Goal: Complete application form

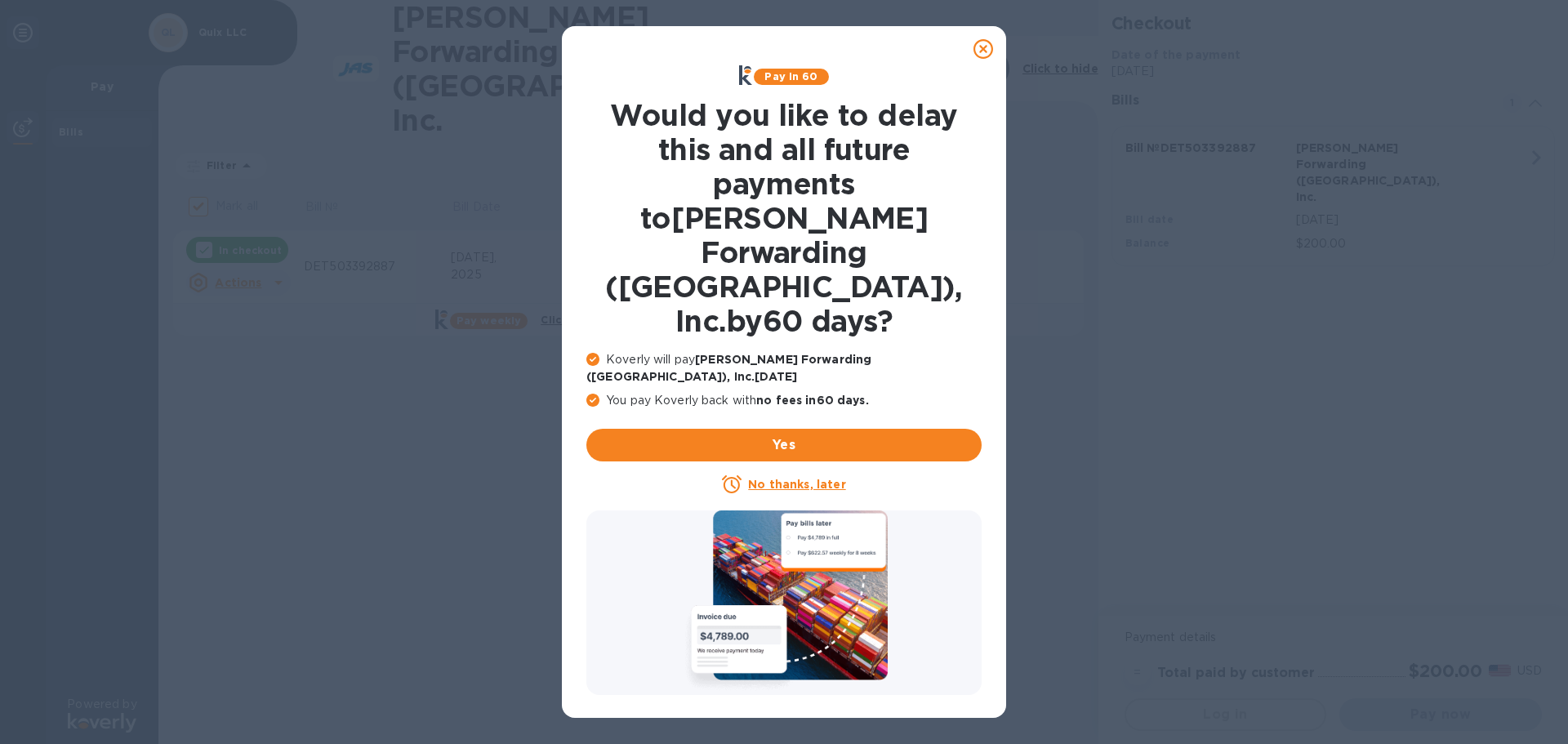
click at [772, 468] on div "No thanks, later" at bounding box center [784, 484] width 408 height 33
click at [777, 478] on u "No thanks, later" at bounding box center [797, 485] width 97 height 13
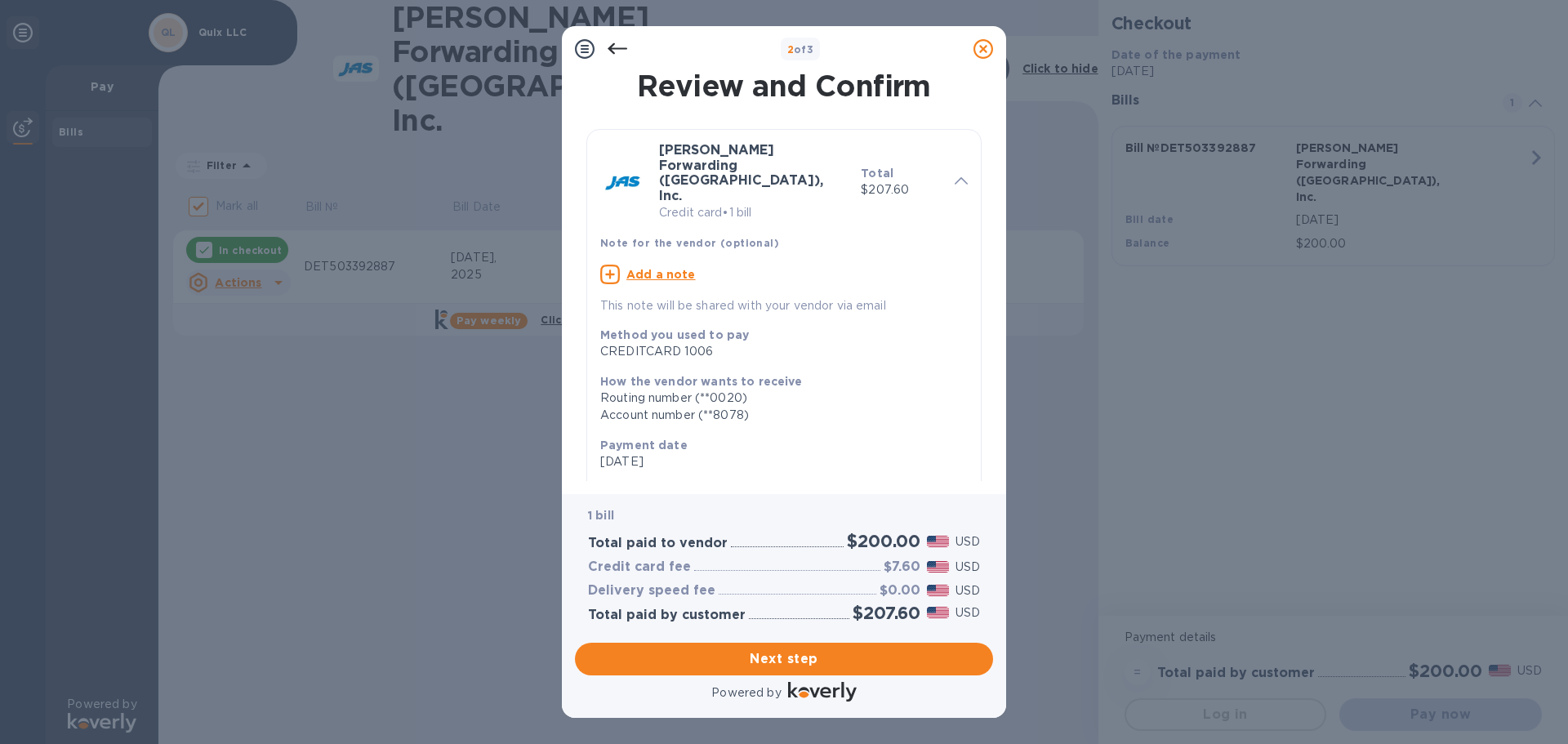
scroll to position [150, 0]
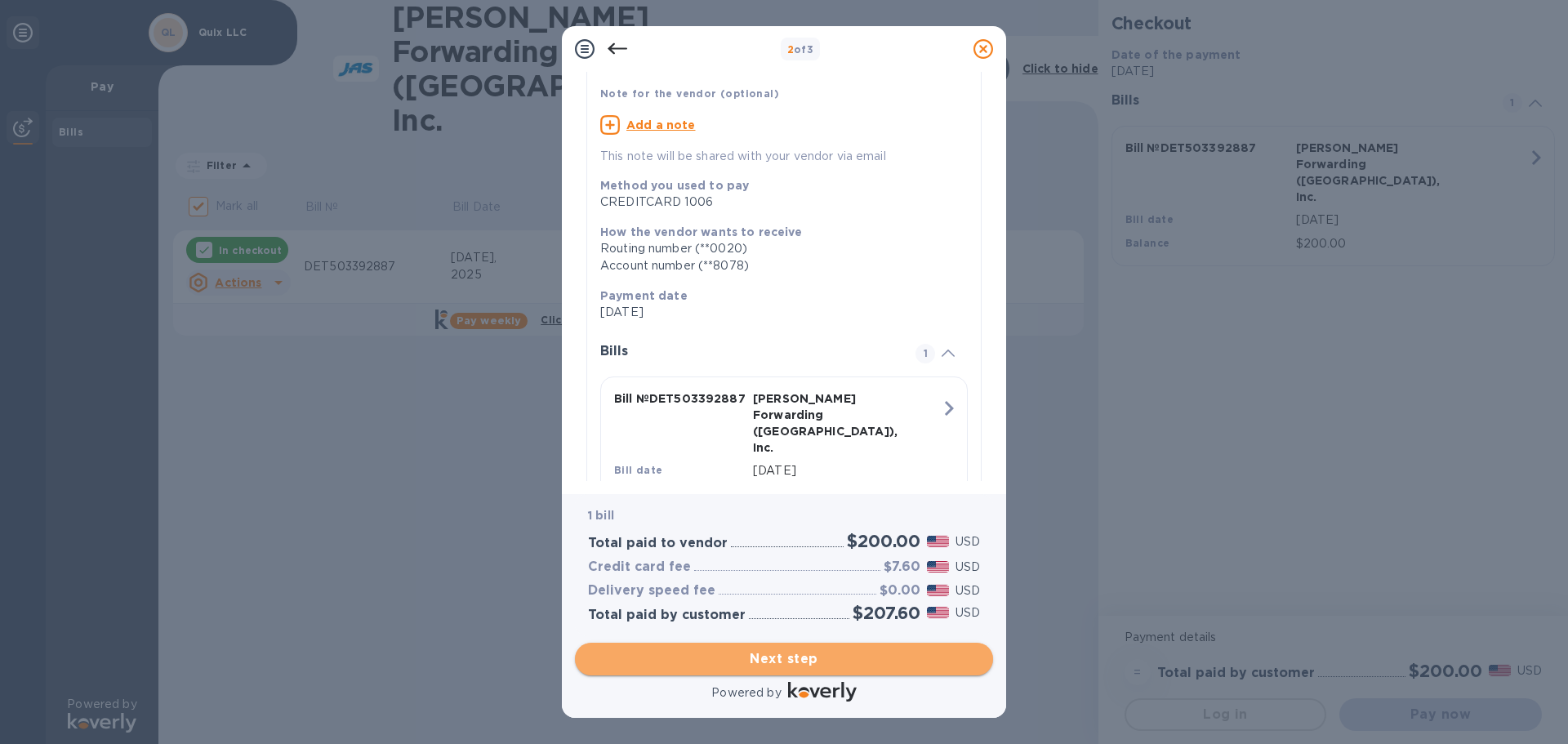
click at [751, 650] on span "Next step" at bounding box center [784, 659] width 392 height 20
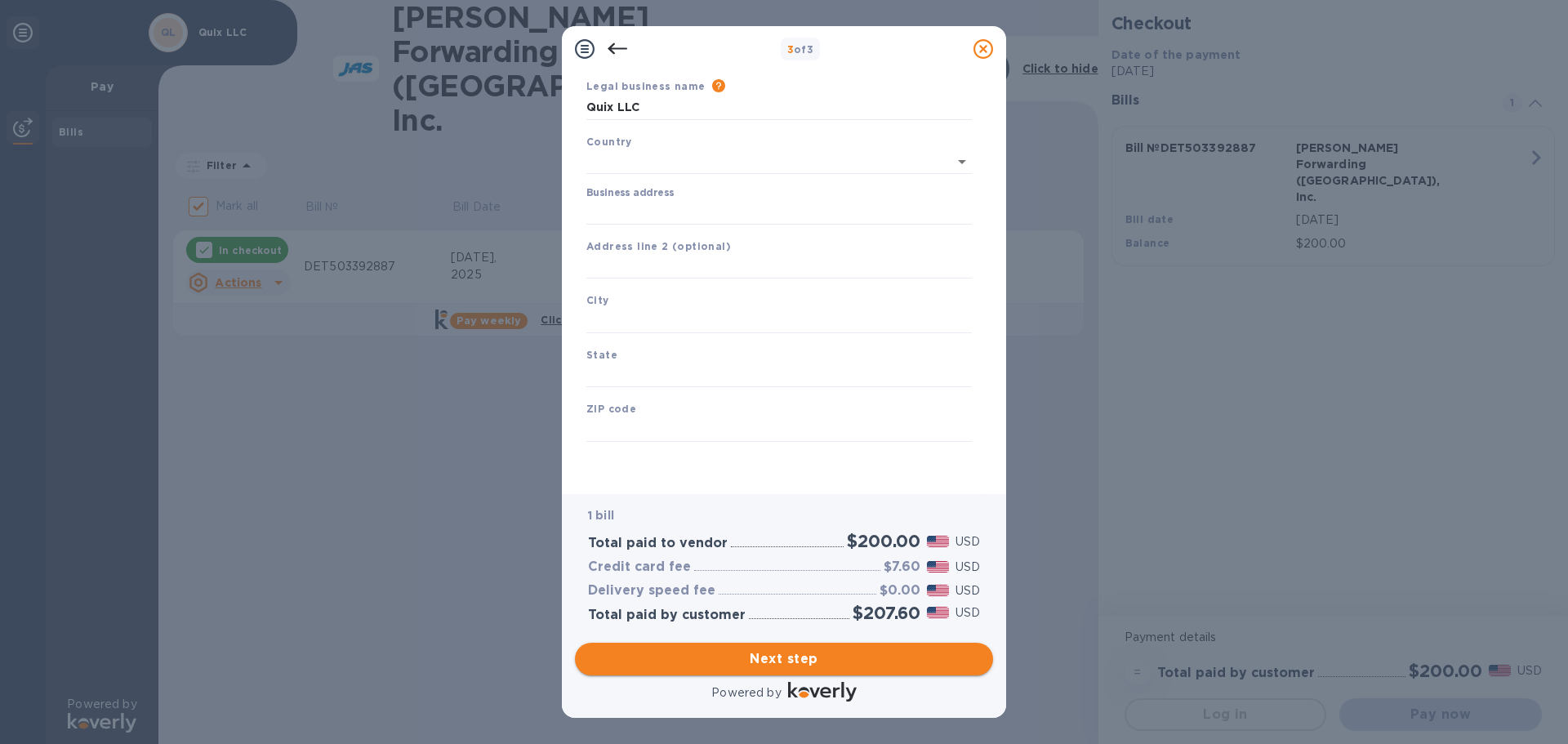
type input "[GEOGRAPHIC_DATA]"
click at [613, 214] on input "Business address" at bounding box center [779, 212] width 385 height 24
type input "[STREET_ADDRESS][PERSON_NAME]"
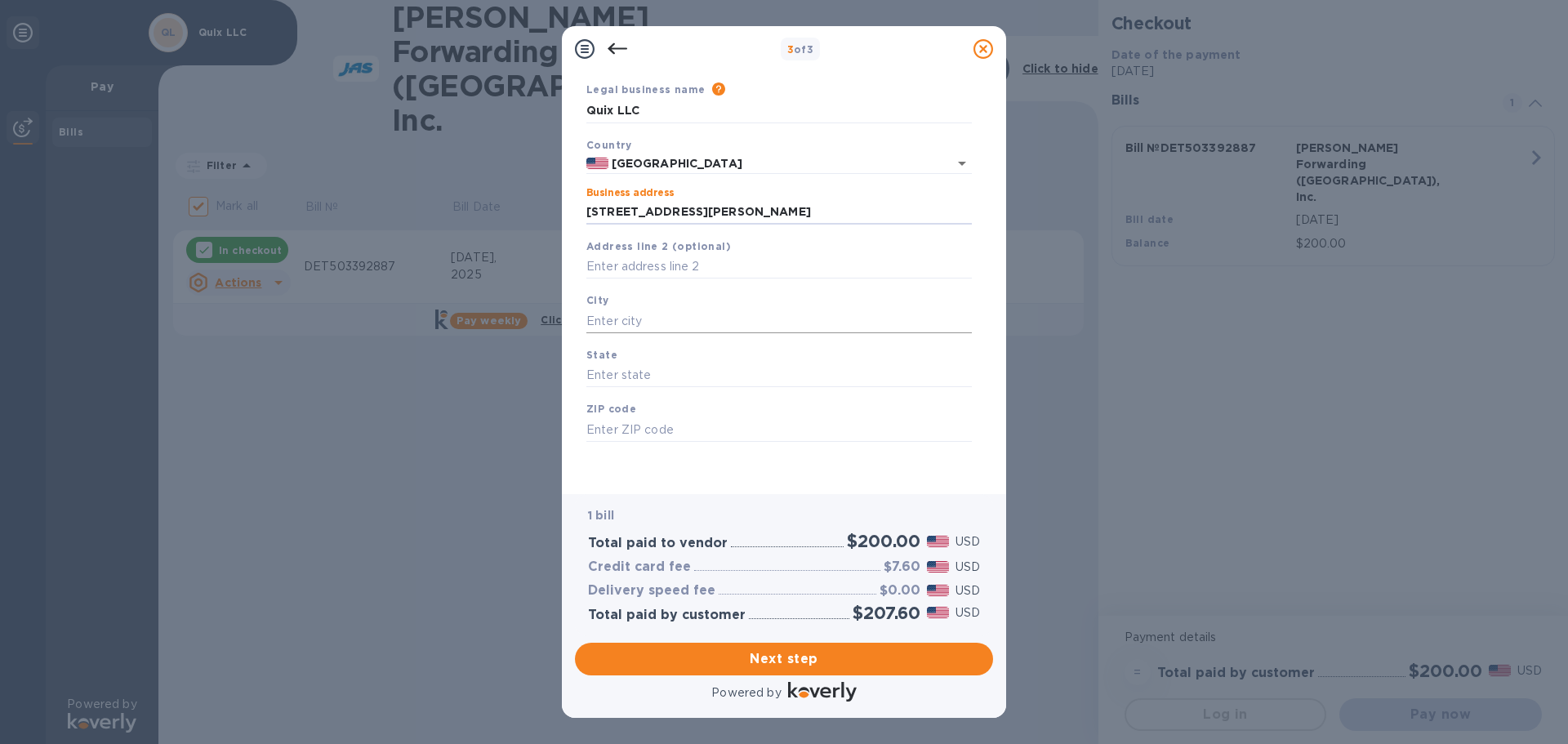
click at [643, 317] on input "text" at bounding box center [779, 320] width 385 height 24
type input "Ferndale"
type input "MI"
type input "48220"
click at [672, 265] on input "text" at bounding box center [779, 267] width 385 height 24
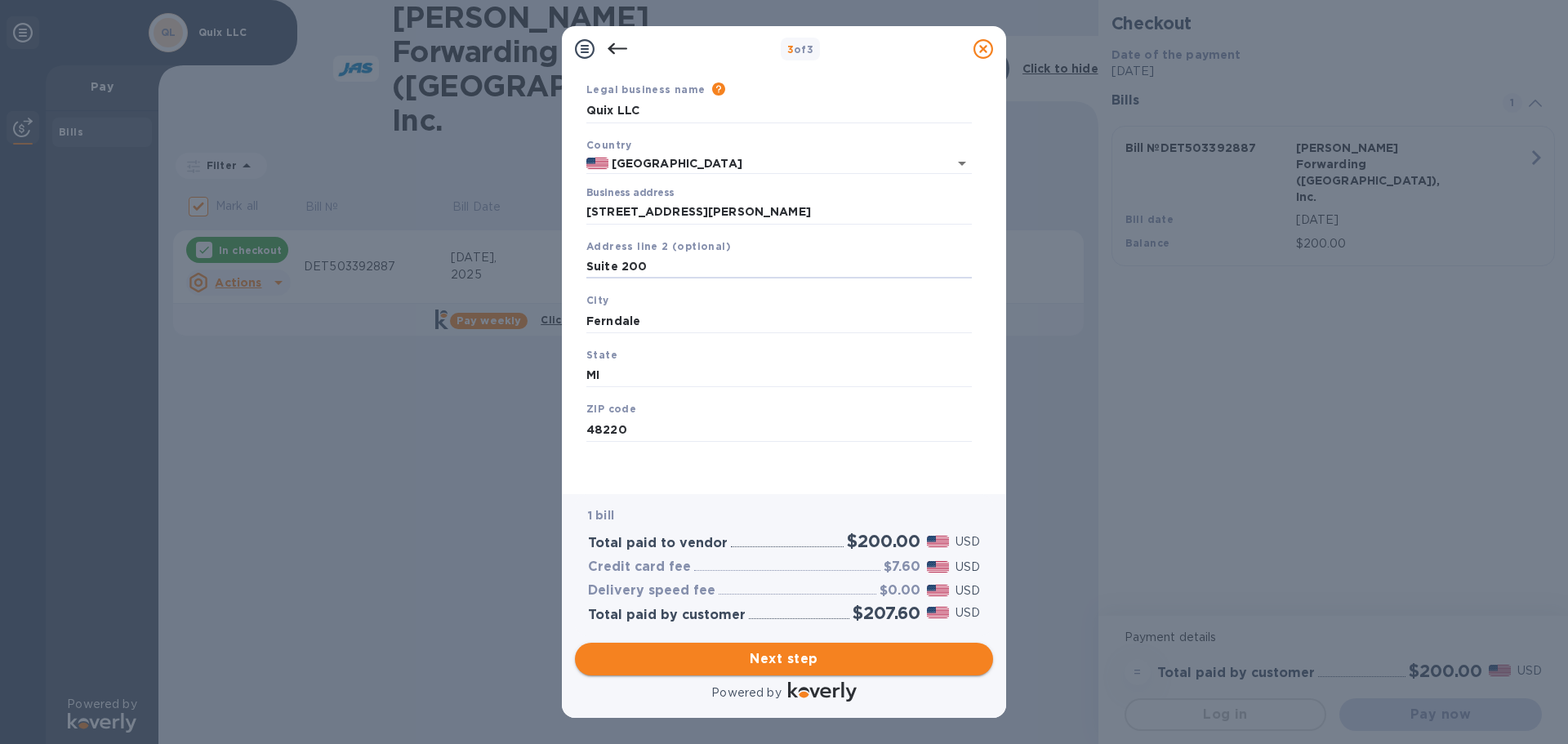
type input "Suite 200"
click at [720, 647] on button "Next step" at bounding box center [784, 659] width 418 height 33
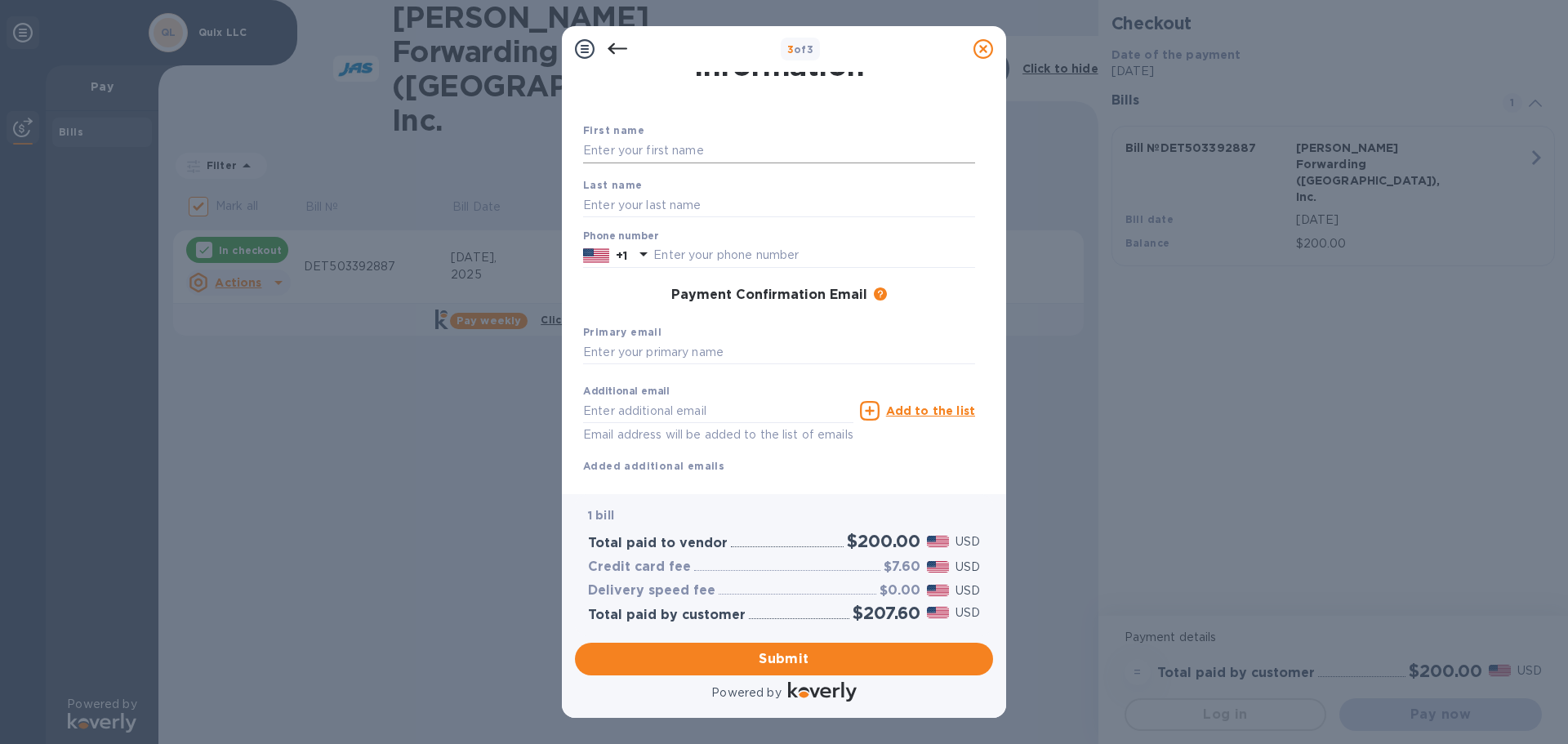
click at [625, 153] on input "text" at bounding box center [779, 151] width 392 height 24
type input "[PERSON_NAME]"
type input "Ogloza"
type input "3134091440"
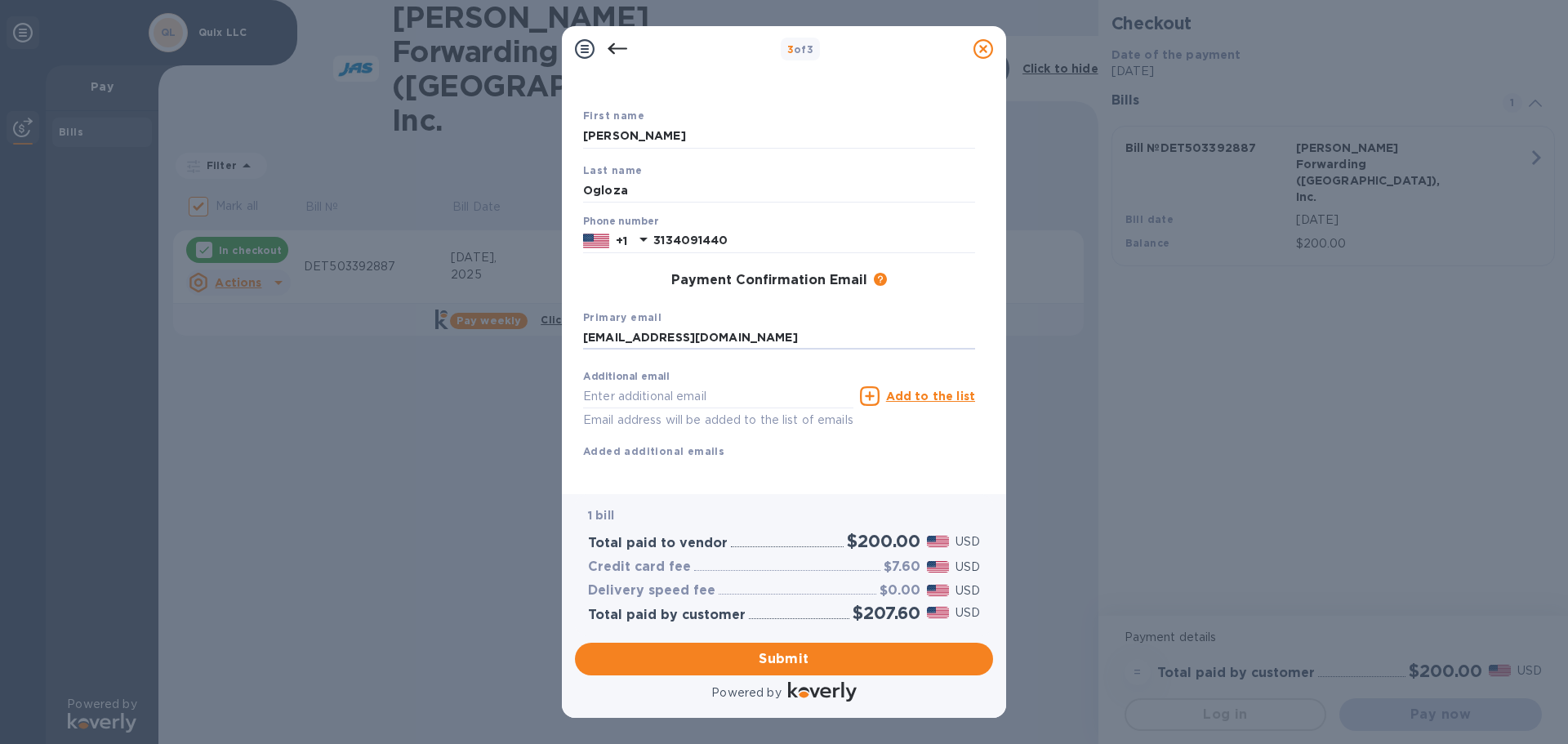
scroll to position [93, 0]
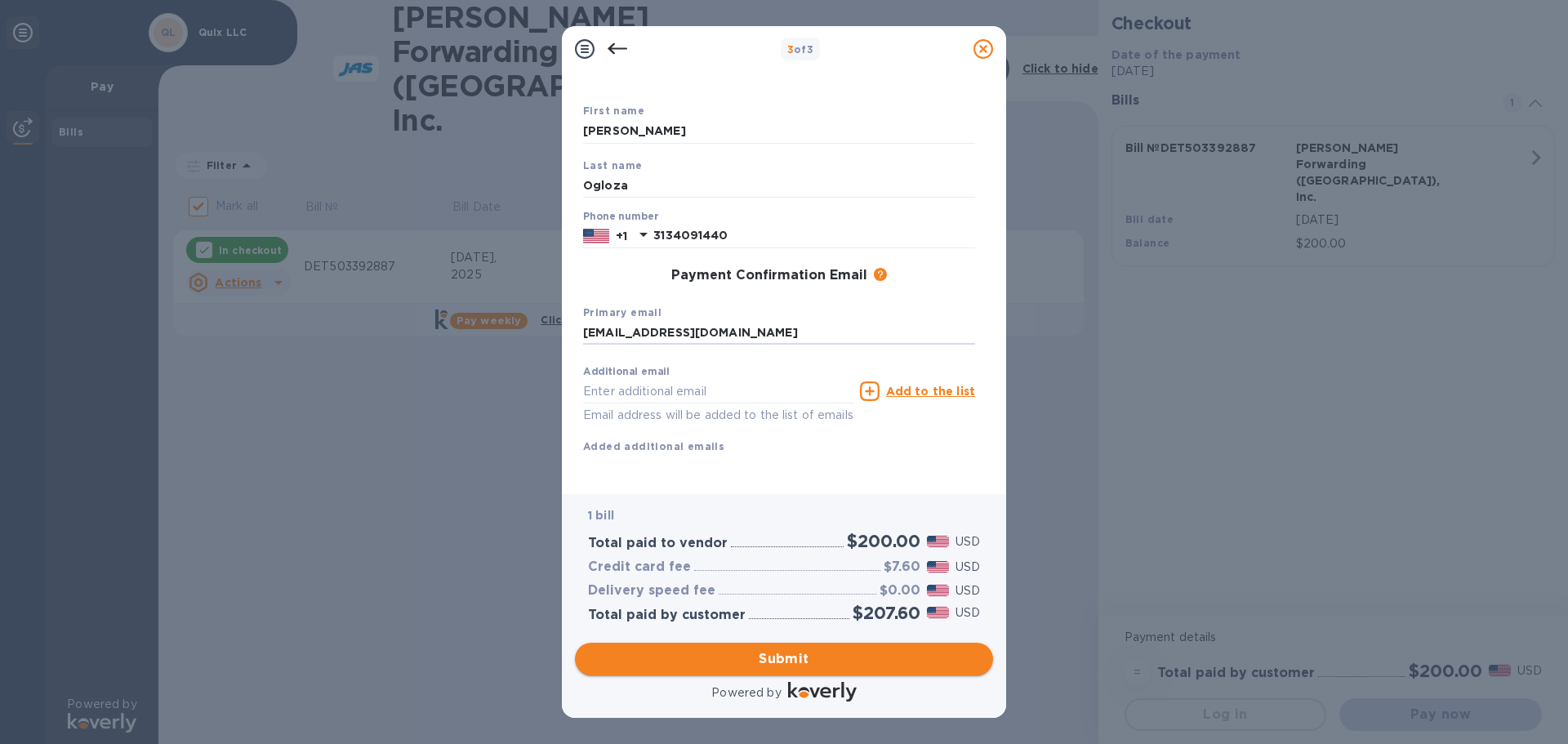
type input "[EMAIL_ADDRESS][DOMAIN_NAME]"
click at [792, 656] on span "Submit" at bounding box center [784, 659] width 392 height 20
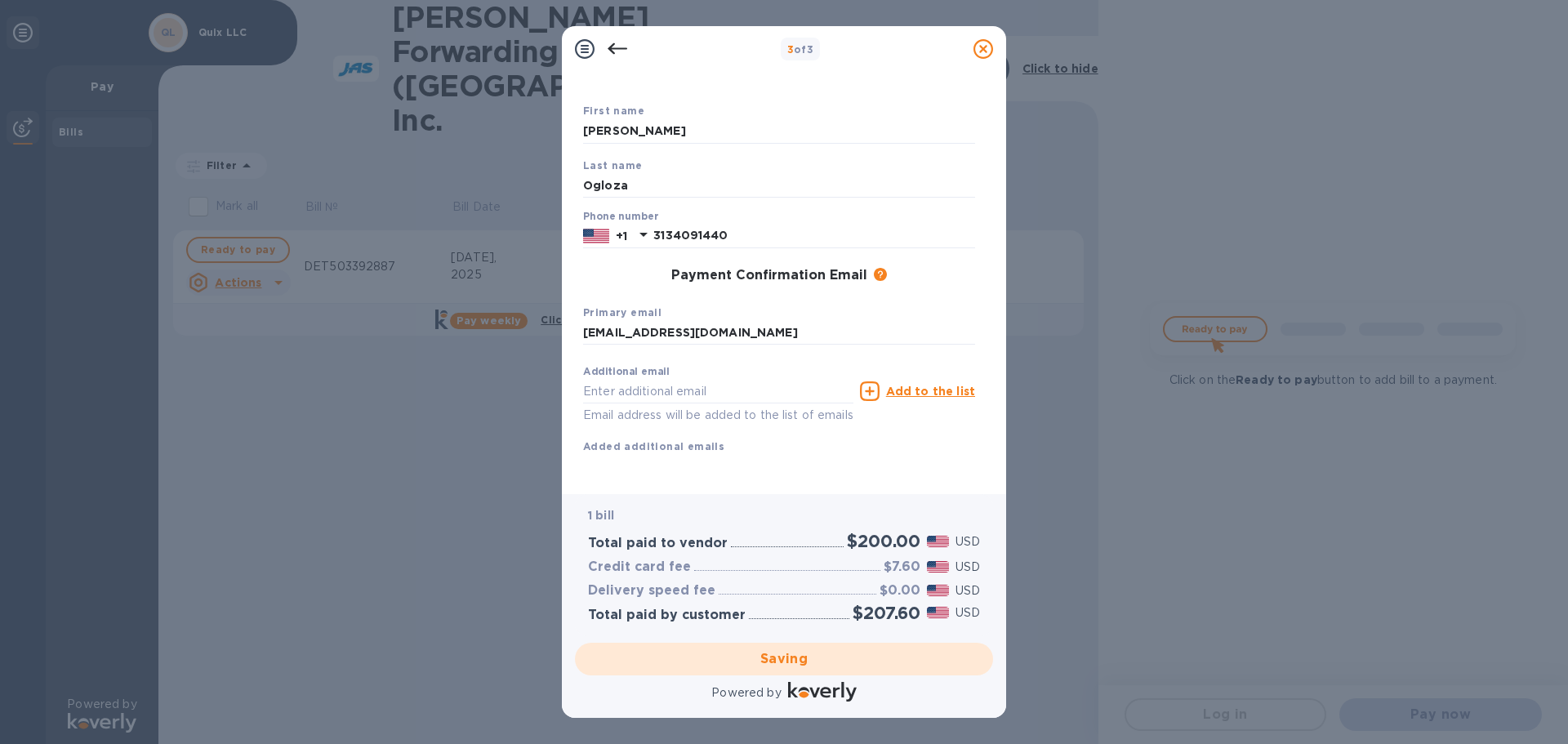
checkbox input "false"
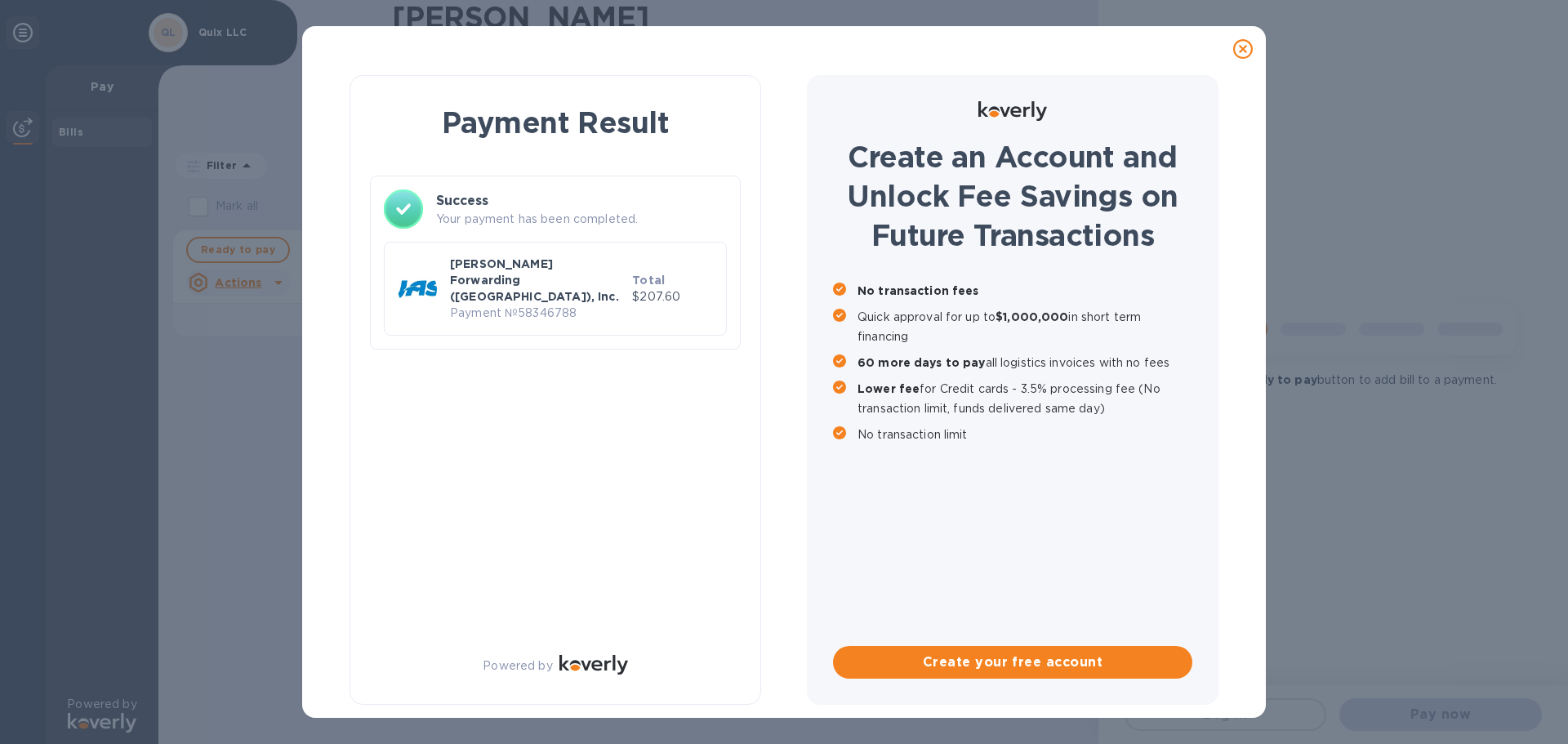
scroll to position [0, 0]
